Goal: Task Accomplishment & Management: Manage account settings

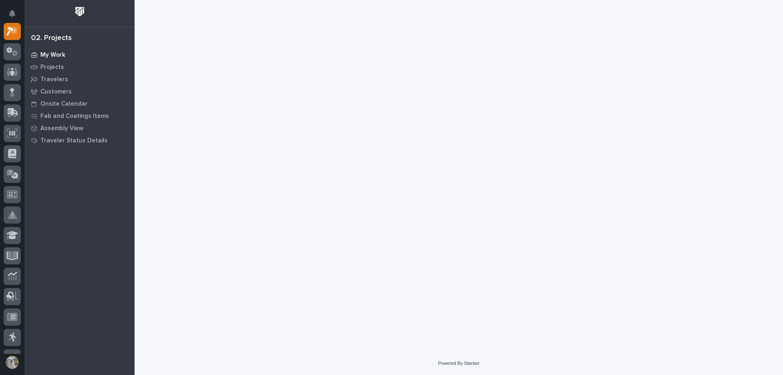
click at [62, 53] on p "My Work" at bounding box center [52, 54] width 25 height 7
click at [54, 53] on p "My Work" at bounding box center [52, 54] width 25 height 7
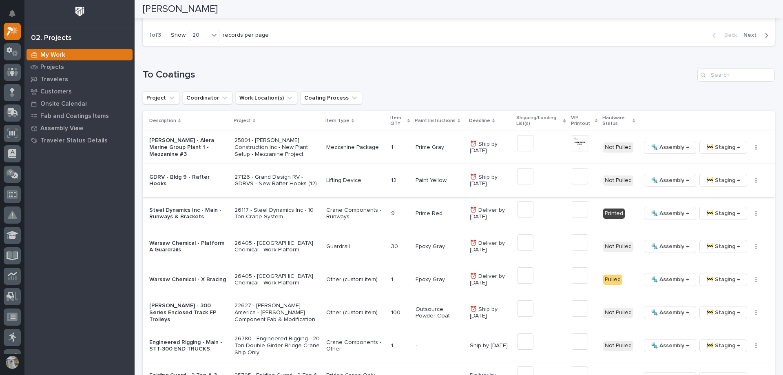
scroll to position [815, 0]
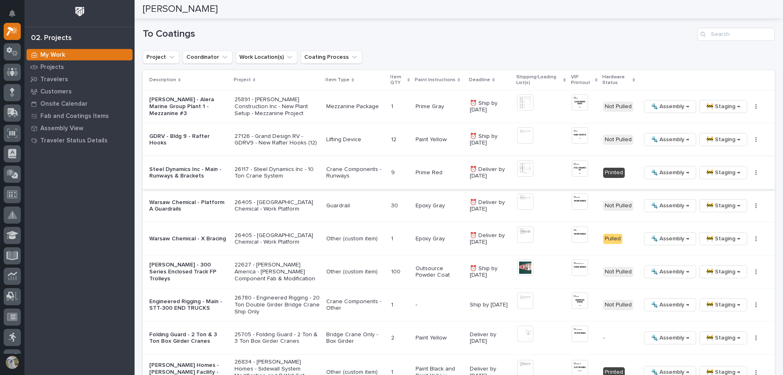
click at [573, 168] on img at bounding box center [580, 168] width 16 height 16
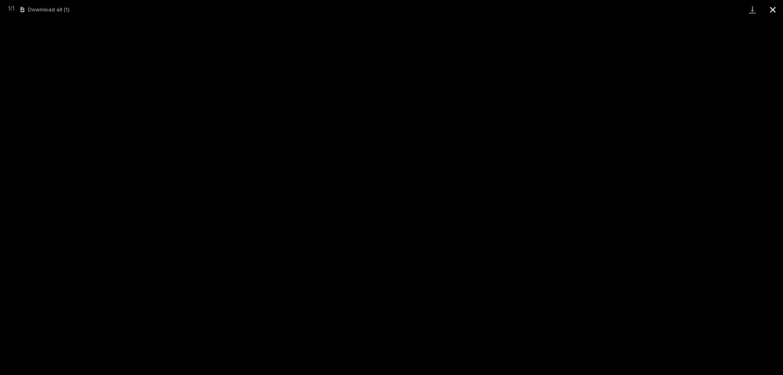
click at [774, 11] on button "Close gallery" at bounding box center [772, 9] width 20 height 19
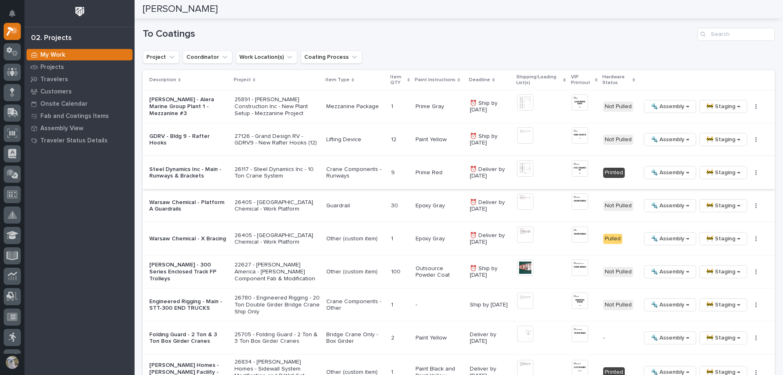
click at [718, 174] on span "🚧 Staging →" at bounding box center [723, 173] width 34 height 10
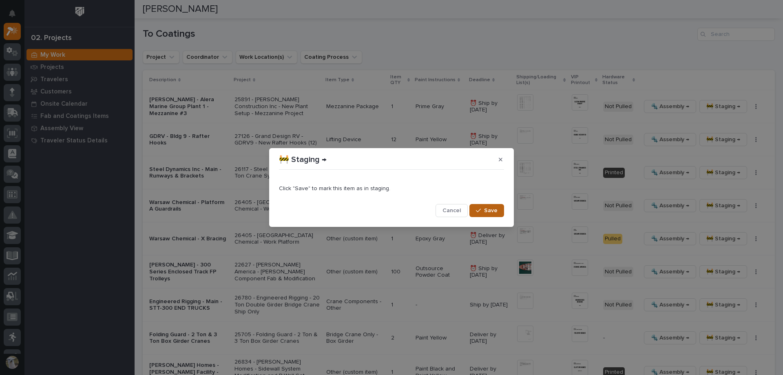
click at [476, 209] on button "Save" at bounding box center [486, 210] width 35 height 13
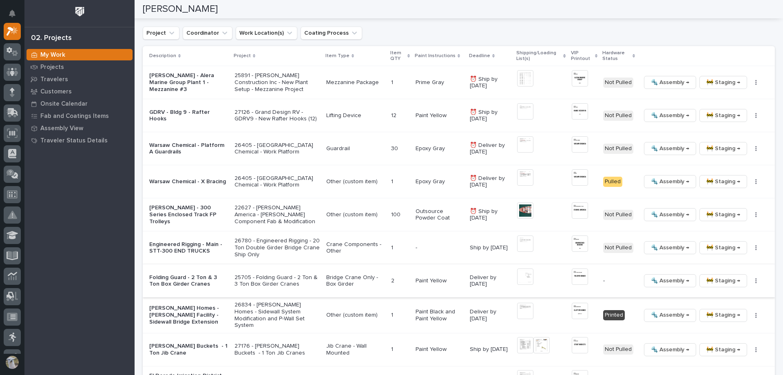
scroll to position [799, 0]
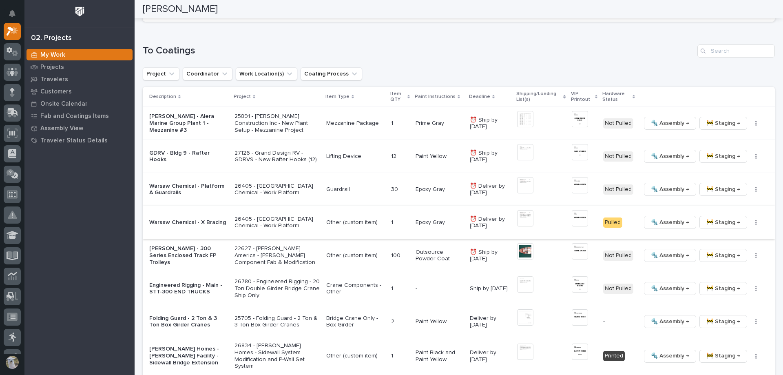
click at [724, 225] on span "🚧 Staging →" at bounding box center [723, 222] width 34 height 10
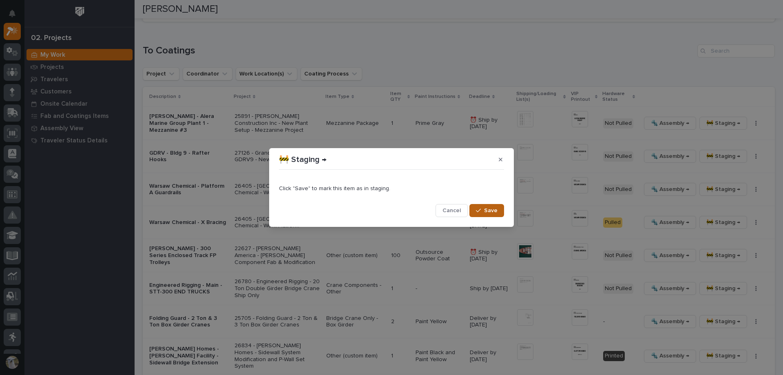
click at [483, 206] on button "Save" at bounding box center [486, 210] width 35 height 13
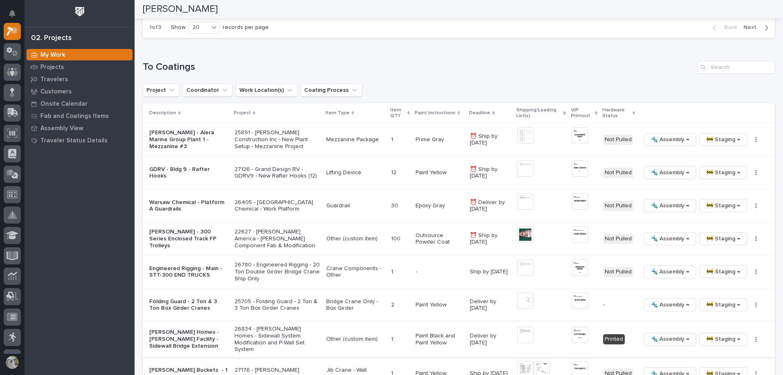
scroll to position [823, 0]
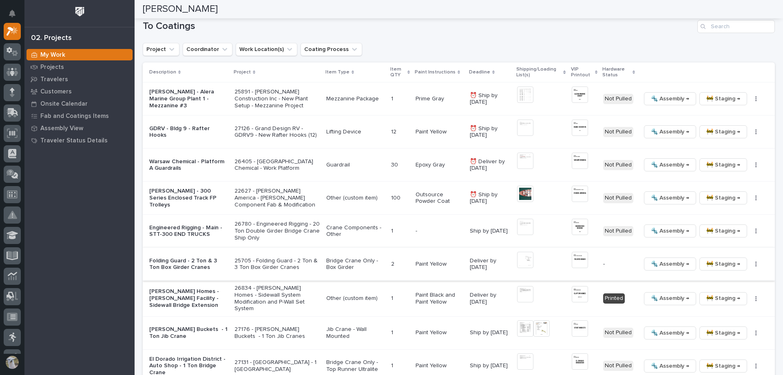
click at [674, 263] on span "🔩 Assembly →" at bounding box center [670, 264] width 38 height 10
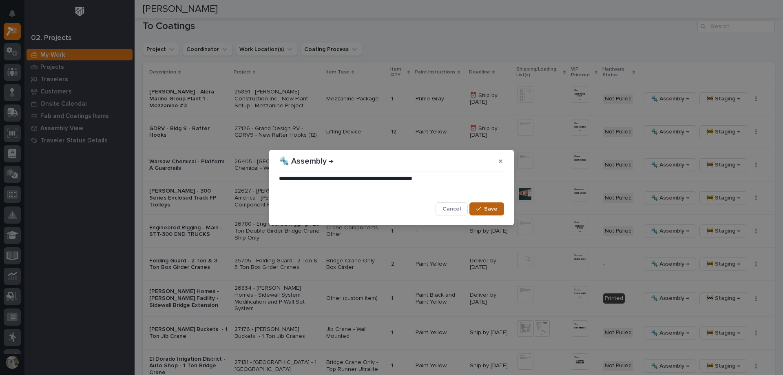
click at [480, 209] on icon "button" at bounding box center [478, 209] width 5 height 6
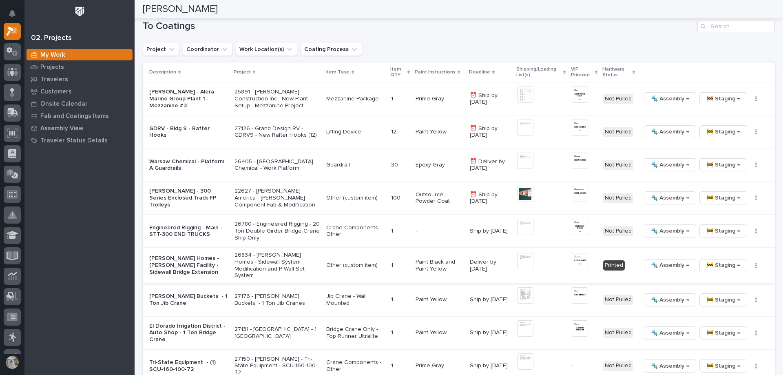
scroll to position [818, 0]
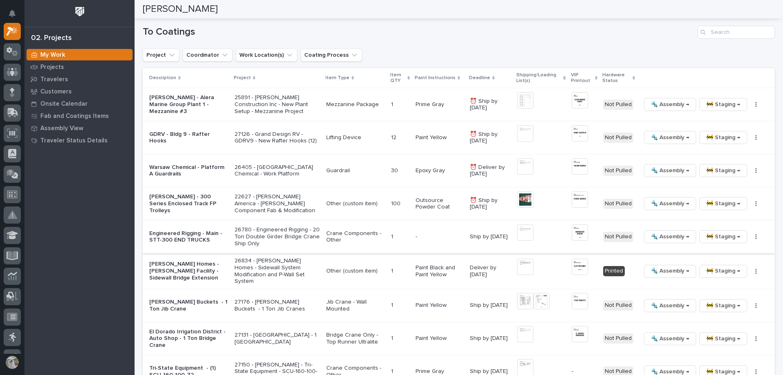
click at [674, 236] on span "🔩 Assembly →" at bounding box center [670, 237] width 38 height 10
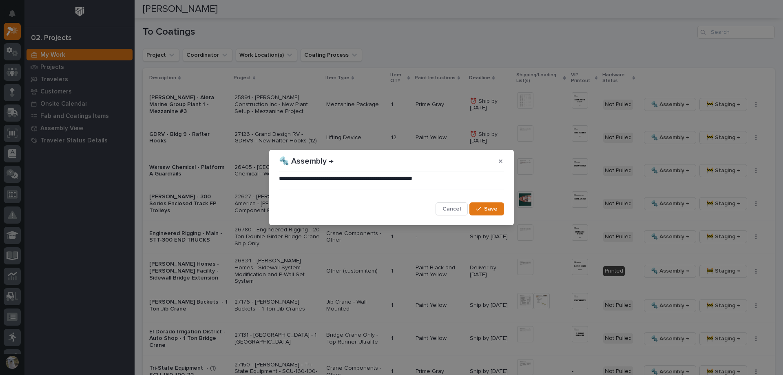
click at [486, 206] on span "Save" at bounding box center [490, 208] width 13 height 7
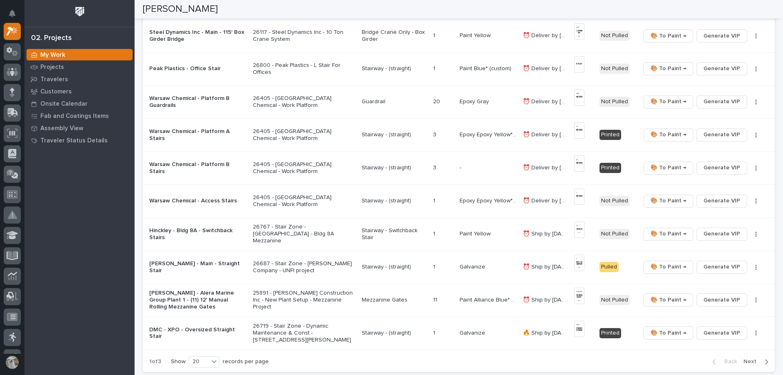
scroll to position [489, 0]
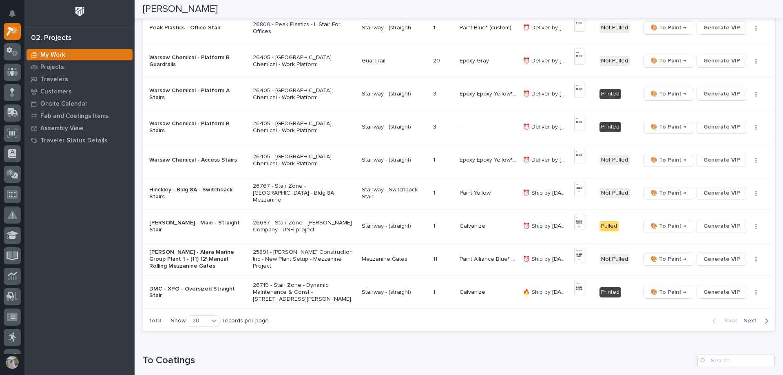
click at [749, 320] on span "Next" at bounding box center [752, 320] width 18 height 7
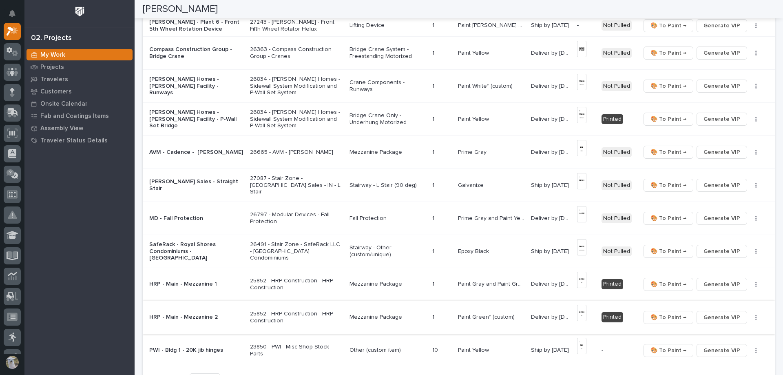
scroll to position [395, 0]
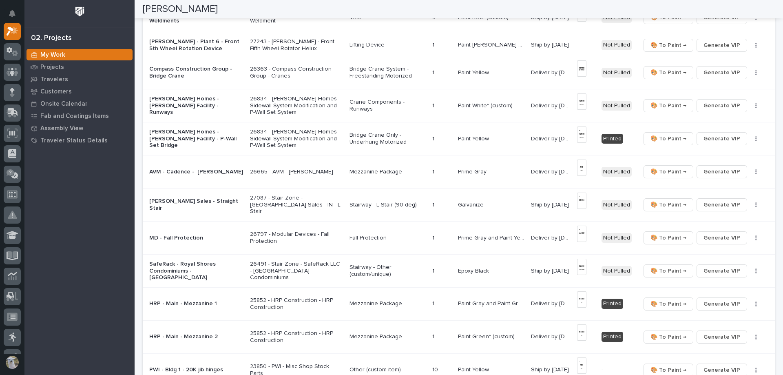
click at [204, 168] on p "AVM - Cadence - [PERSON_NAME]" at bounding box center [196, 171] width 94 height 7
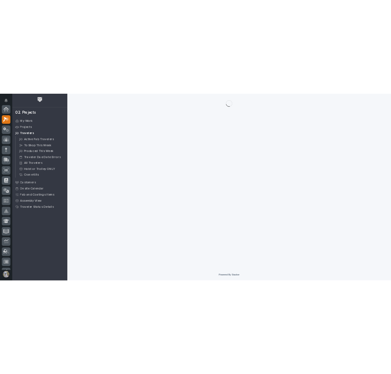
scroll to position [20, 0]
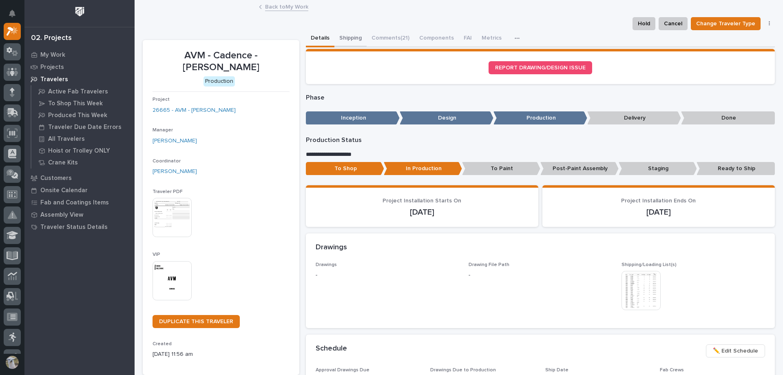
click at [354, 38] on button "Shipping" at bounding box center [350, 38] width 32 height 17
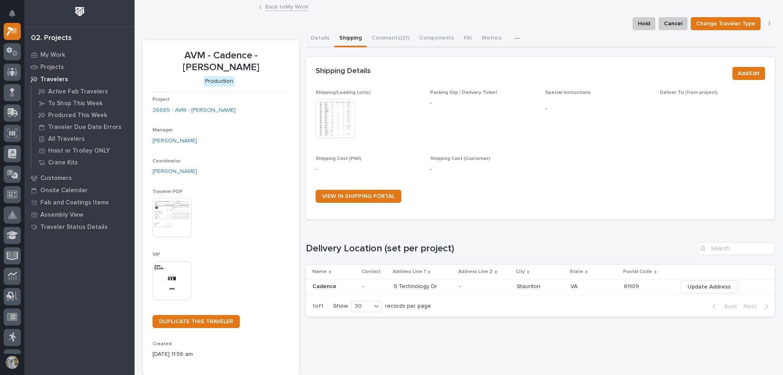
click at [338, 122] on img at bounding box center [335, 118] width 39 height 39
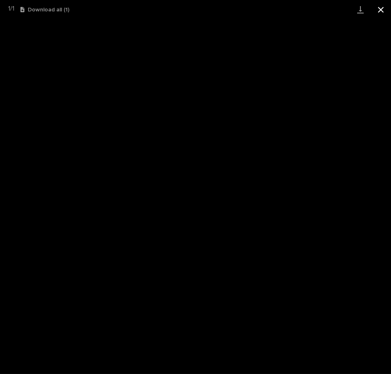
click at [378, 10] on button "Close gallery" at bounding box center [380, 9] width 20 height 19
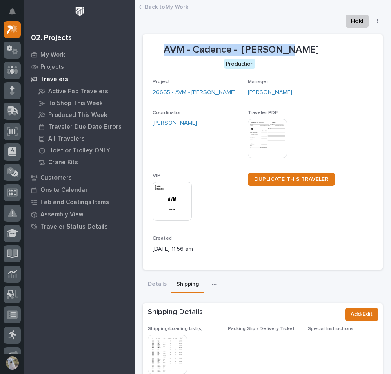
drag, startPoint x: 180, startPoint y: 51, endPoint x: 330, endPoint y: 44, distance: 150.2
click at [329, 44] on p "AVM - Cadence - [PERSON_NAME]" at bounding box center [240, 50] width 177 height 12
copy p "AVM - Cadence - [PERSON_NAME]"
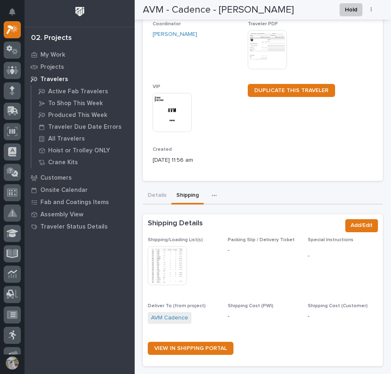
scroll to position [75, 0]
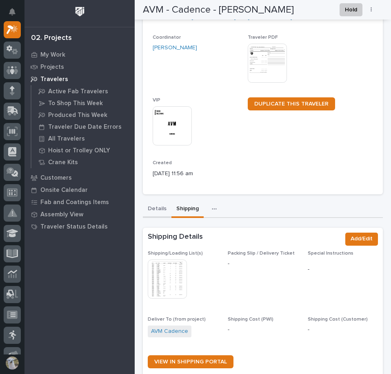
click at [151, 214] on div "Details Shipping Comments (21) Components FAI Metrics Drawing Errors Schedule C…" at bounding box center [263, 354] width 240 height 307
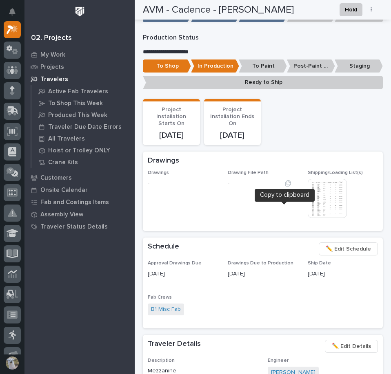
scroll to position [353, 0]
